Goal: Task Accomplishment & Management: Manage account settings

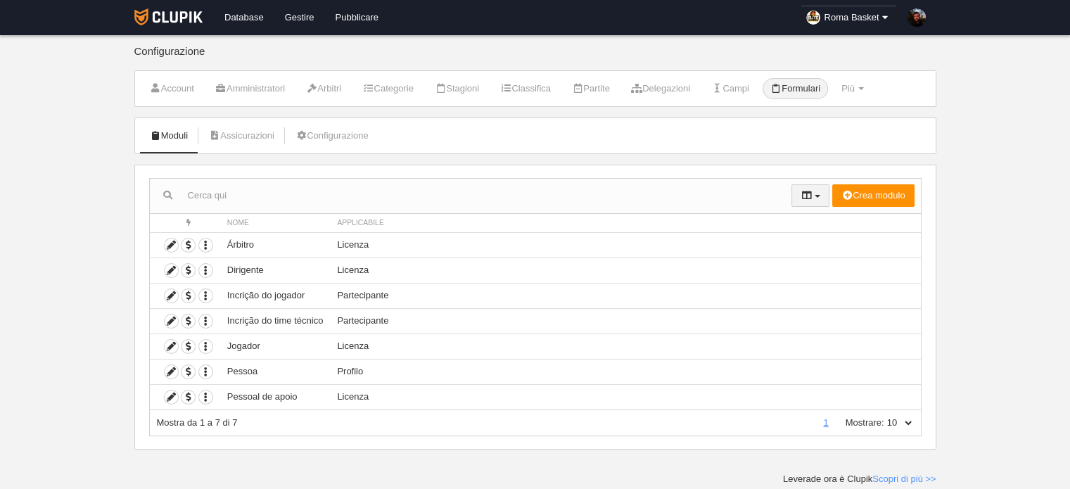
click at [818, 200] on button "button" at bounding box center [811, 195] width 38 height 23
click at [203, 244] on icon "button" at bounding box center [205, 245] width 13 height 13
click at [167, 244] on icon at bounding box center [171, 245] width 13 height 13
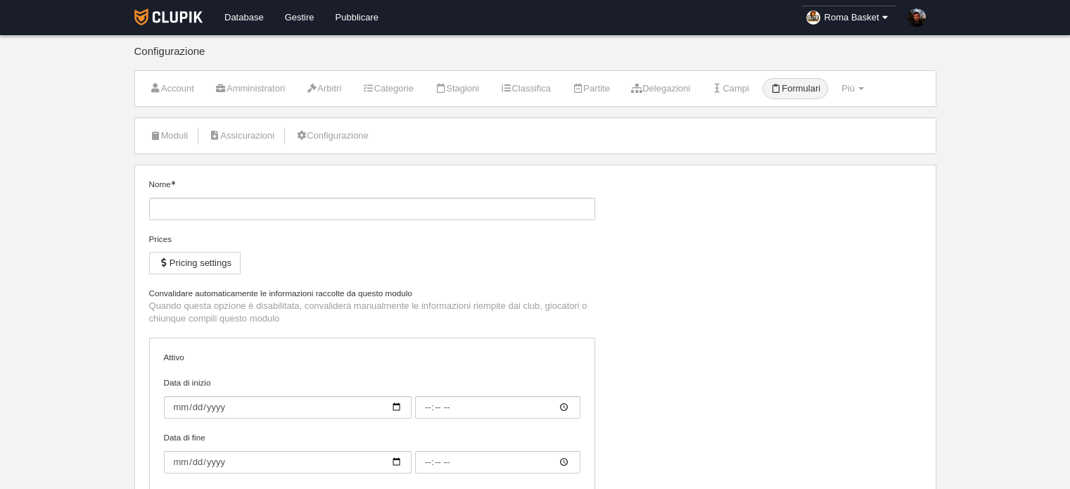
type input "Árbitro"
checkbox input "true"
select select "selected"
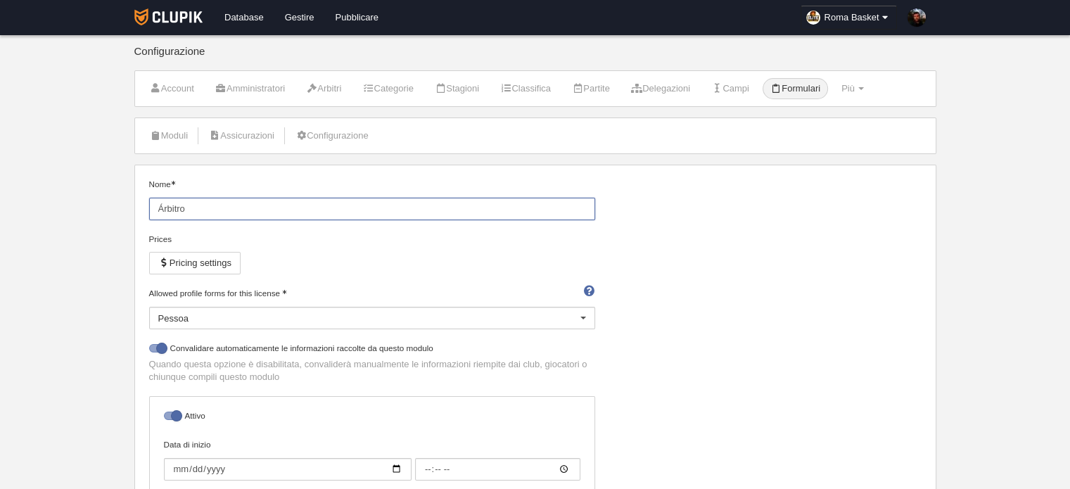
click at [245, 203] on input "Árbitro" at bounding box center [372, 209] width 446 height 23
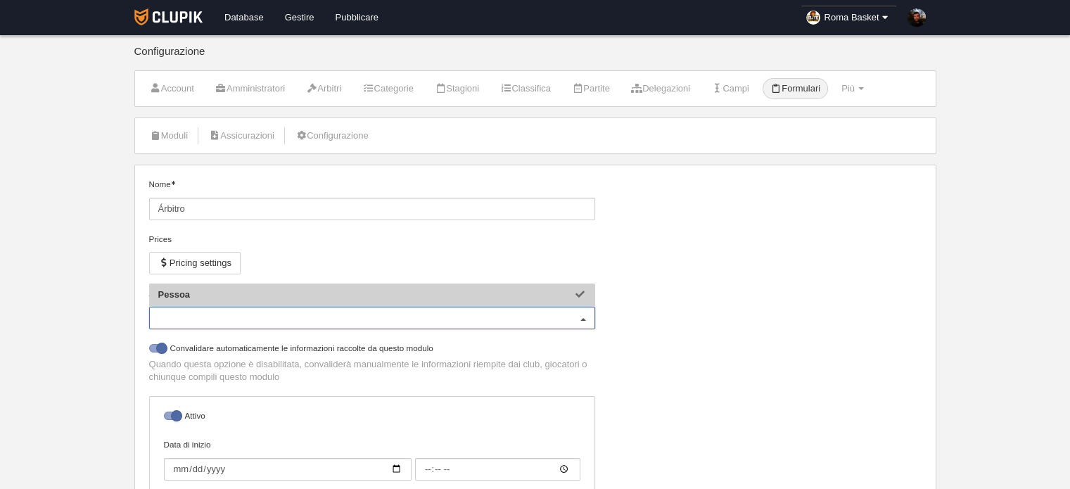
click at [242, 327] on div "Pessoa" at bounding box center [372, 318] width 446 height 23
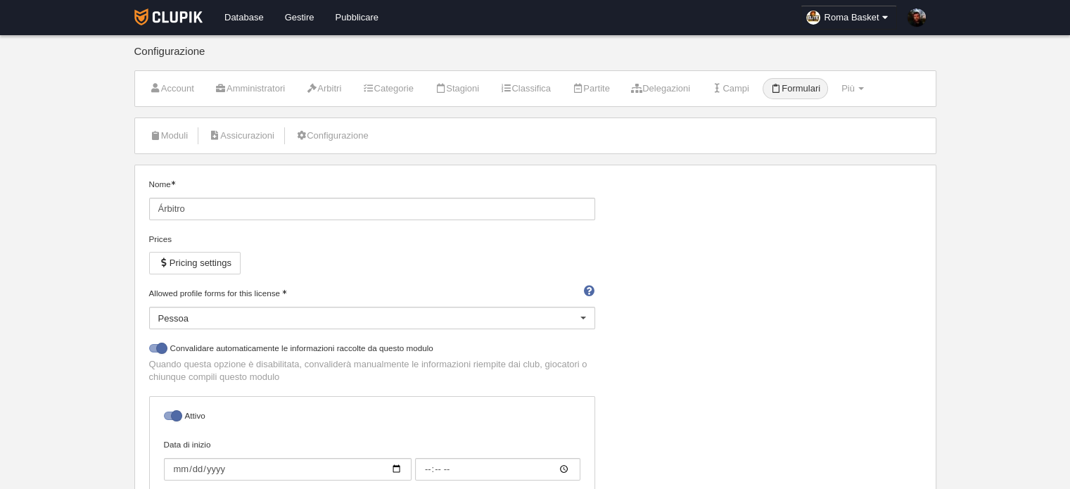
click at [763, 120] on ul "Moduli Assicurazioni Configurazione" at bounding box center [535, 135] width 801 height 35
click at [872, 91] on link "Più Menù" at bounding box center [853, 88] width 38 height 21
click at [824, 115] on link "Posizioni" at bounding box center [805, 123] width 134 height 23
